Goal: Information Seeking & Learning: Learn about a topic

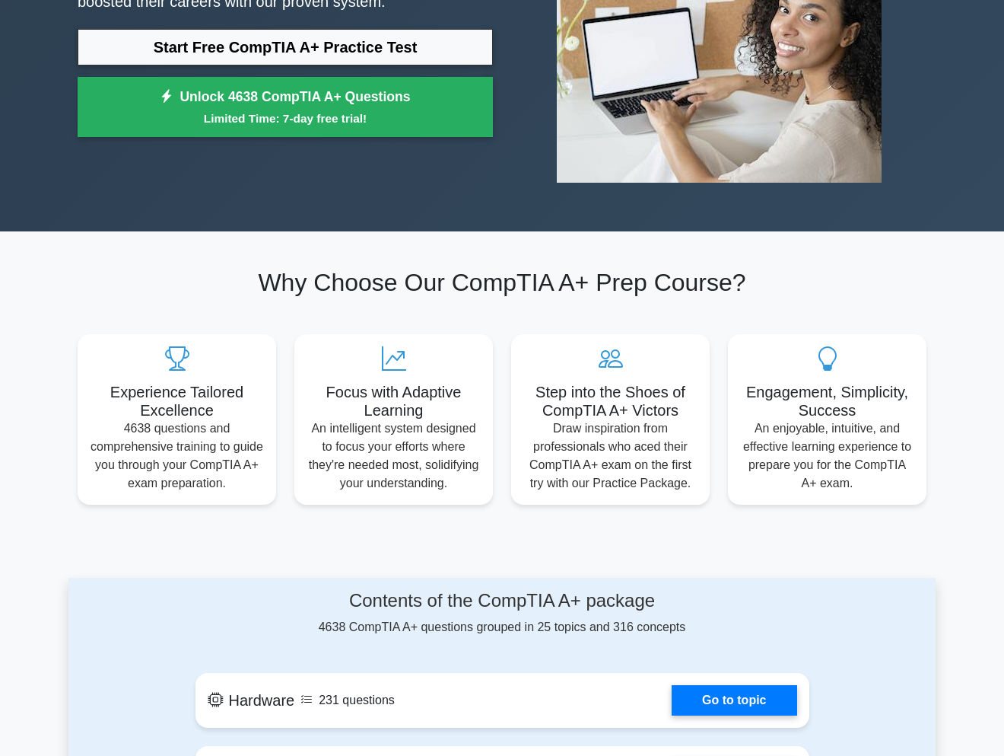
scroll to position [76, 0]
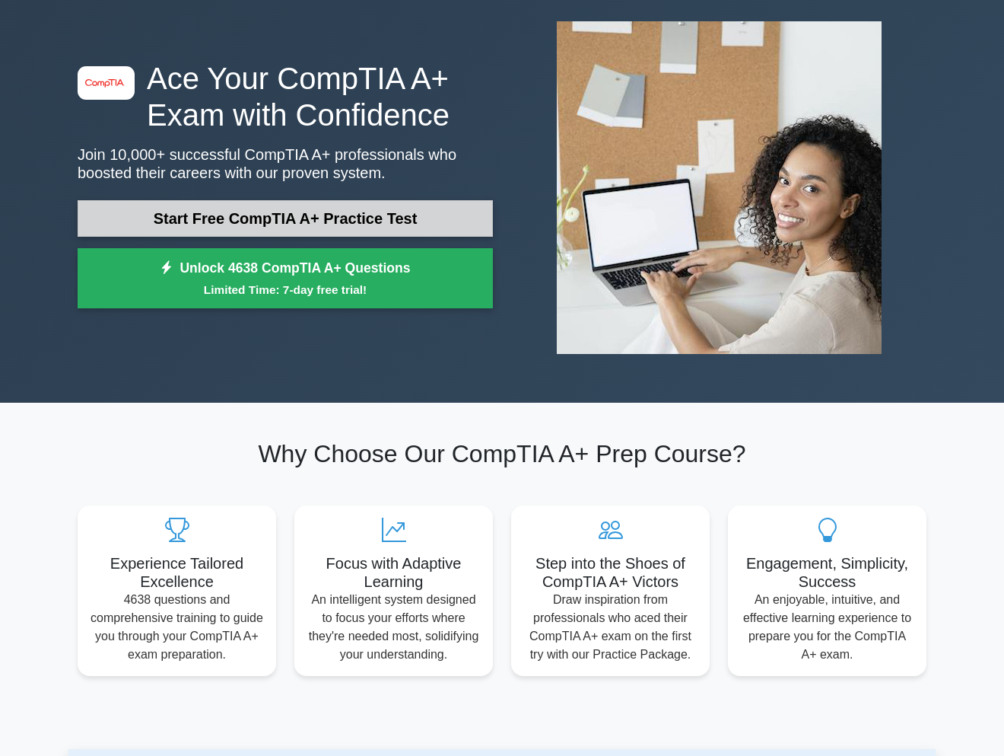
click at [256, 211] on link "Start Free CompTIA A+ Practice Test" at bounding box center [285, 218] width 415 height 37
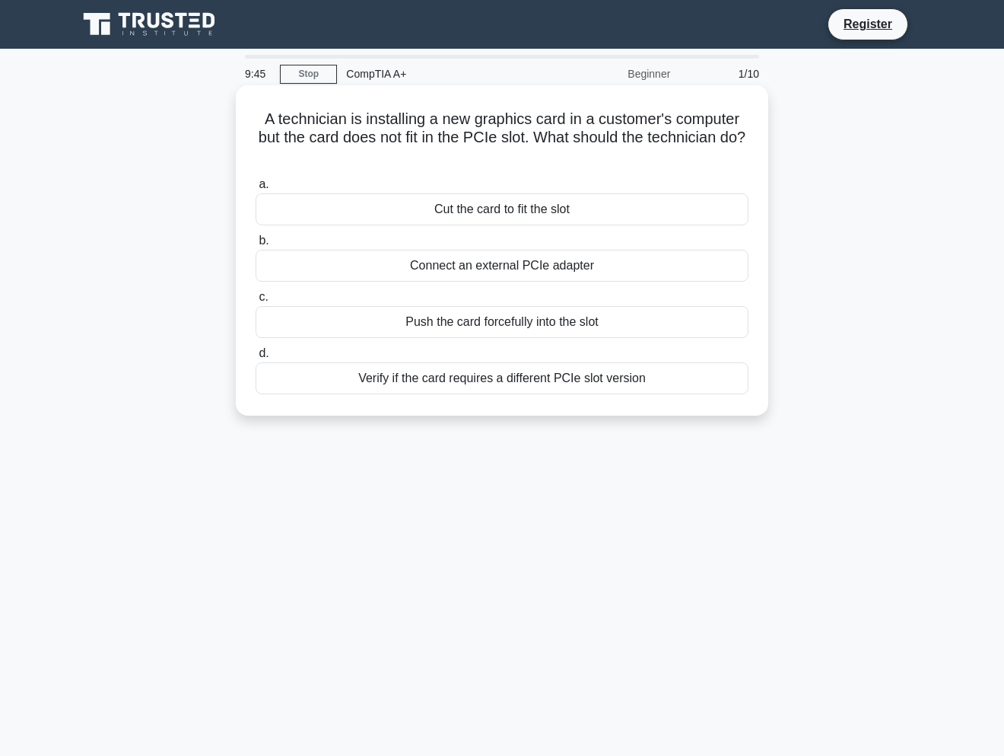
click at [446, 266] on div "Connect an external PCIe adapter" at bounding box center [502, 266] width 493 height 32
click at [256, 246] on input "b. Connect an external PCIe adapter" at bounding box center [256, 241] width 0 height 10
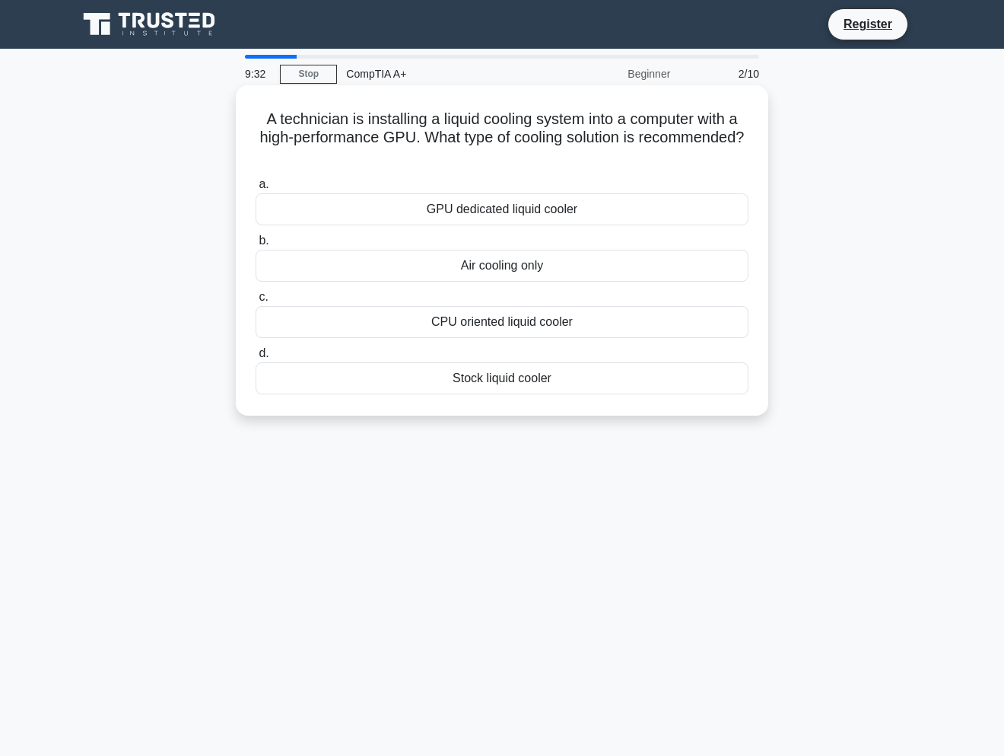
click at [549, 325] on div "CPU oriented liquid cooler" at bounding box center [502, 322] width 493 height 32
click at [256, 302] on input "c. CPU oriented liquid cooler" at bounding box center [256, 297] width 0 height 10
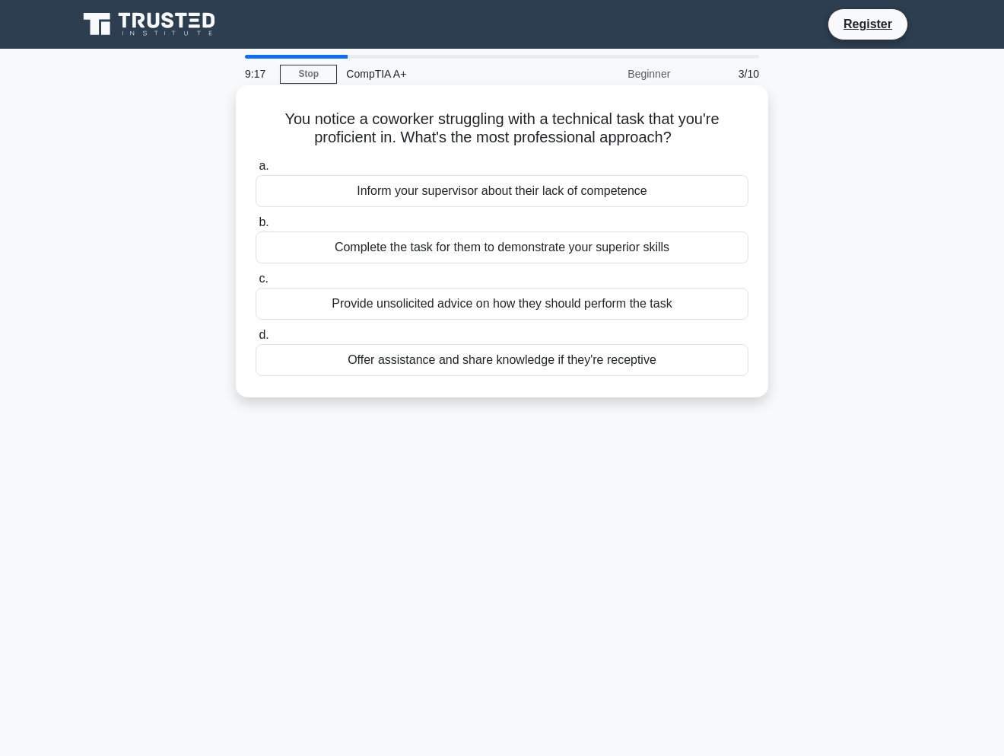
click at [485, 356] on div "Offer assistance and share knowledge if they're receptive" at bounding box center [502, 360] width 493 height 32
click at [256, 340] on input "d. Offer assistance and share knowledge if they're receptive" at bounding box center [256, 335] width 0 height 10
